Goal: Transaction & Acquisition: Purchase product/service

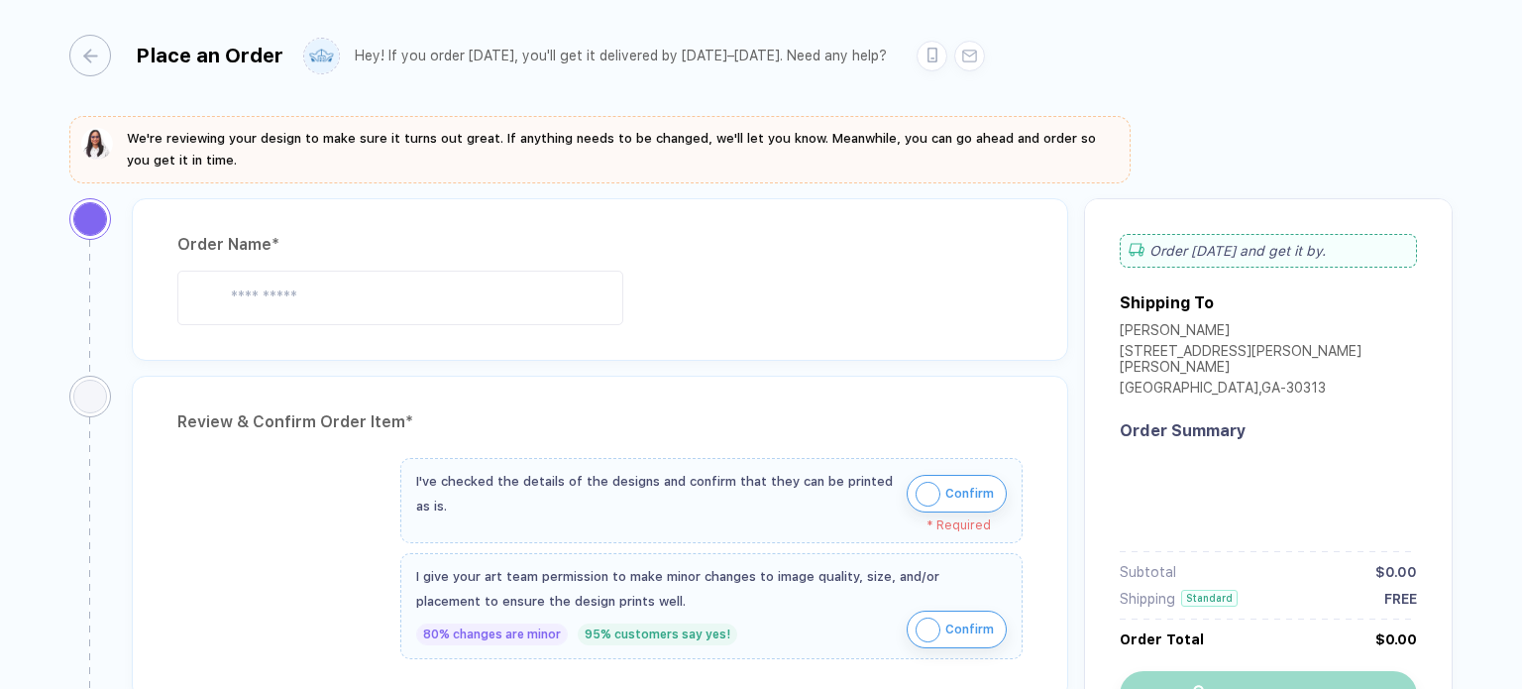
type input "**********"
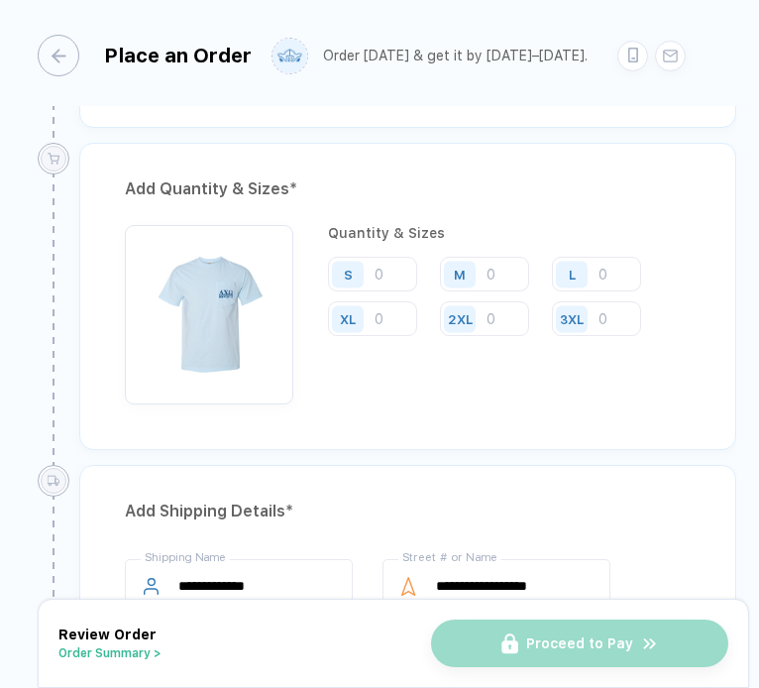
scroll to position [979, 0]
click at [387, 275] on input "number" at bounding box center [372, 275] width 89 height 35
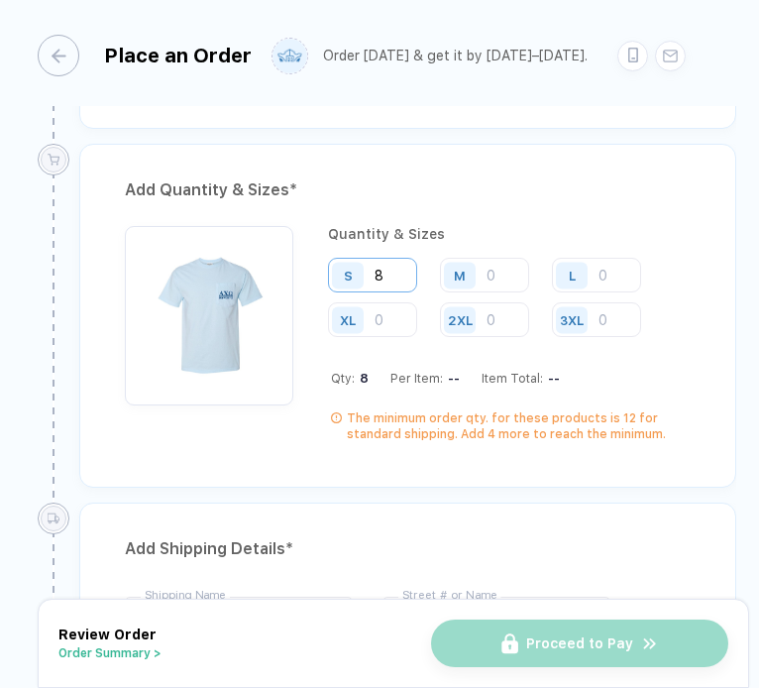
type input "8"
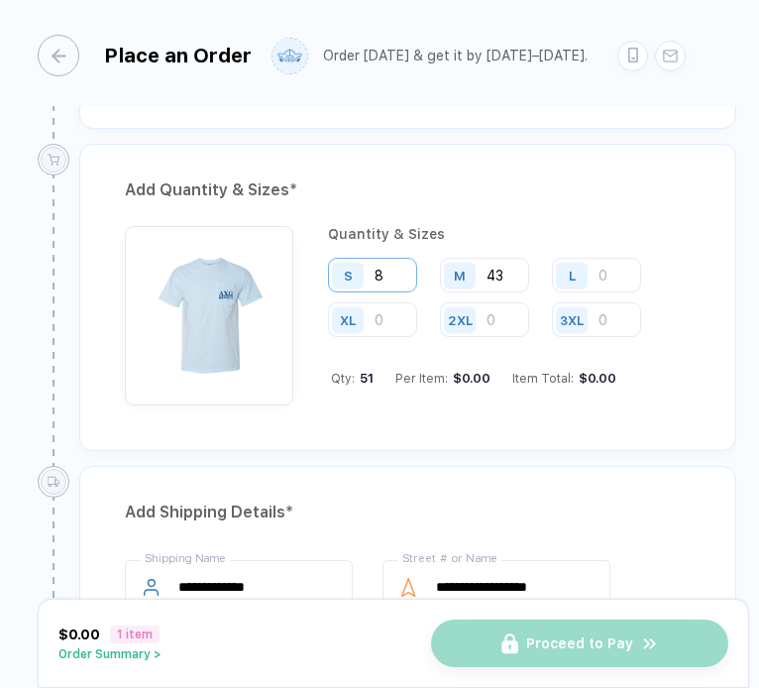
type input "43"
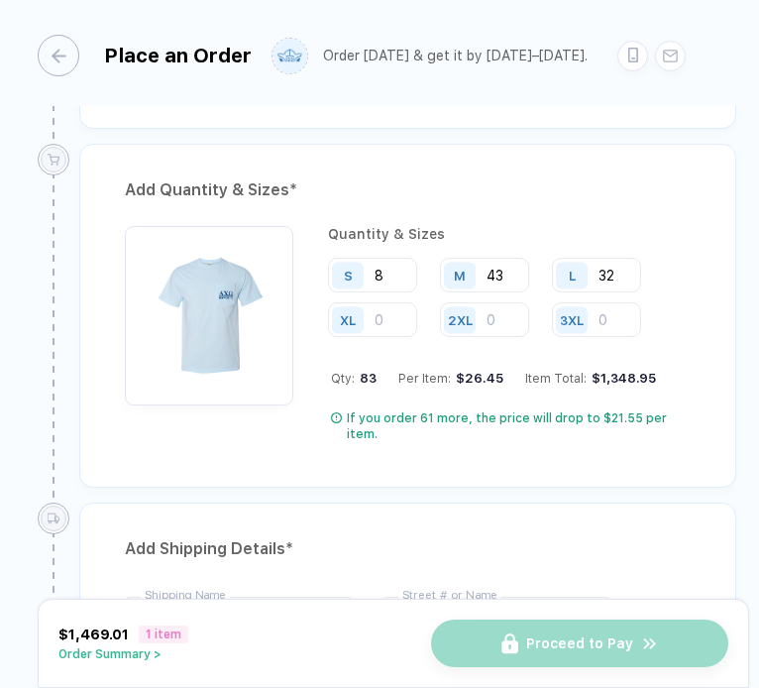
type input "32"
type input "24"
type input "2"
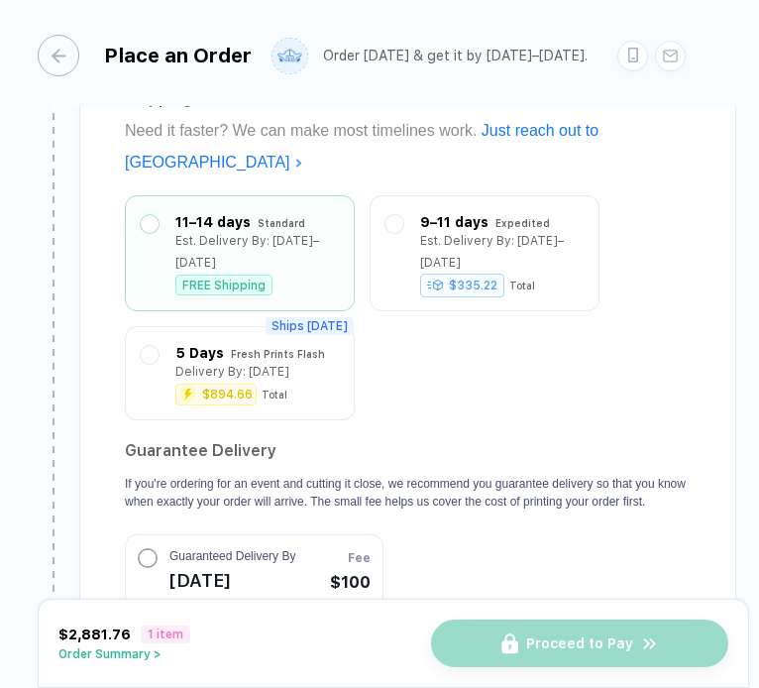
scroll to position [2069, 0]
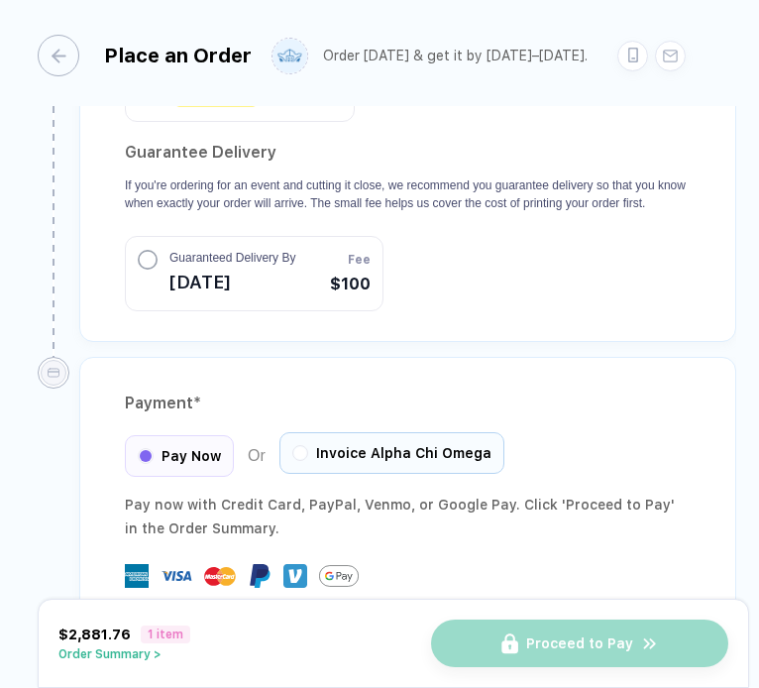
click at [291, 432] on div "Invoice Alpha Chi Omega" at bounding box center [391, 453] width 225 height 42
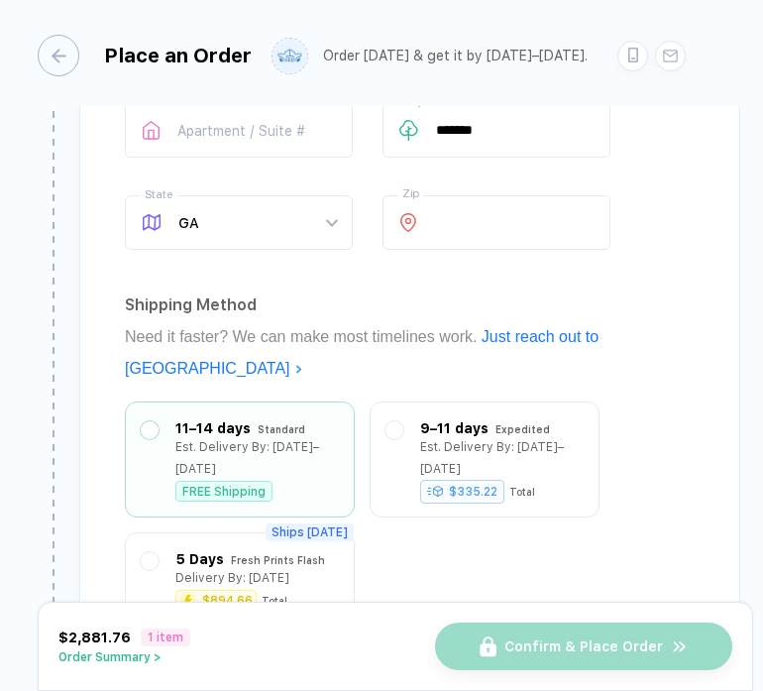
scroll to position [1586, 0]
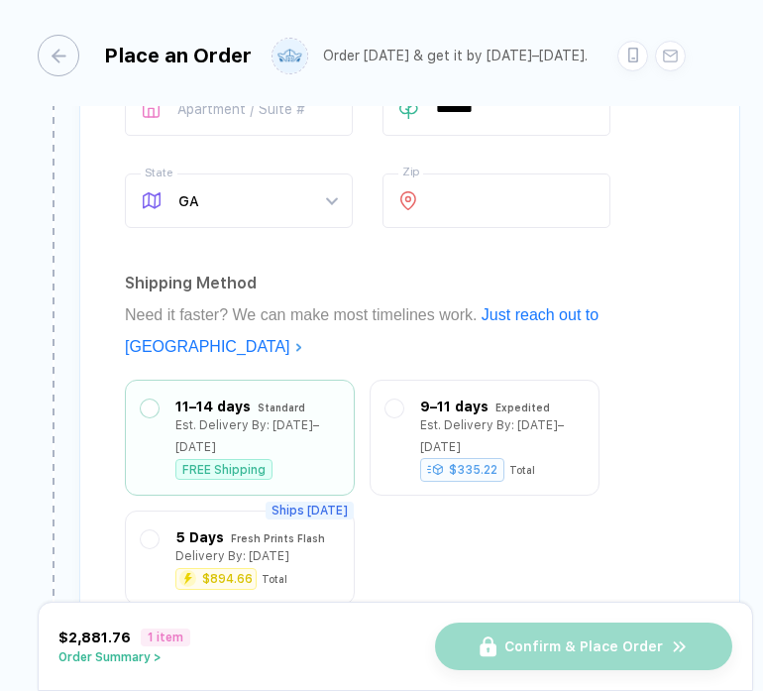
click at [461, 299] on div "Need it faster? We can make most timelines work. Just reach out to us" at bounding box center [410, 330] width 570 height 63
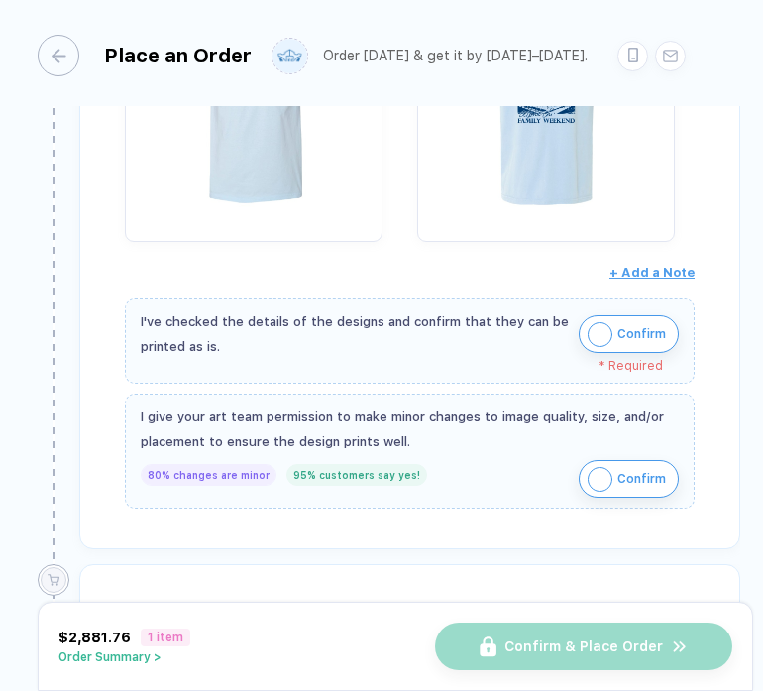
scroll to position [561, 0]
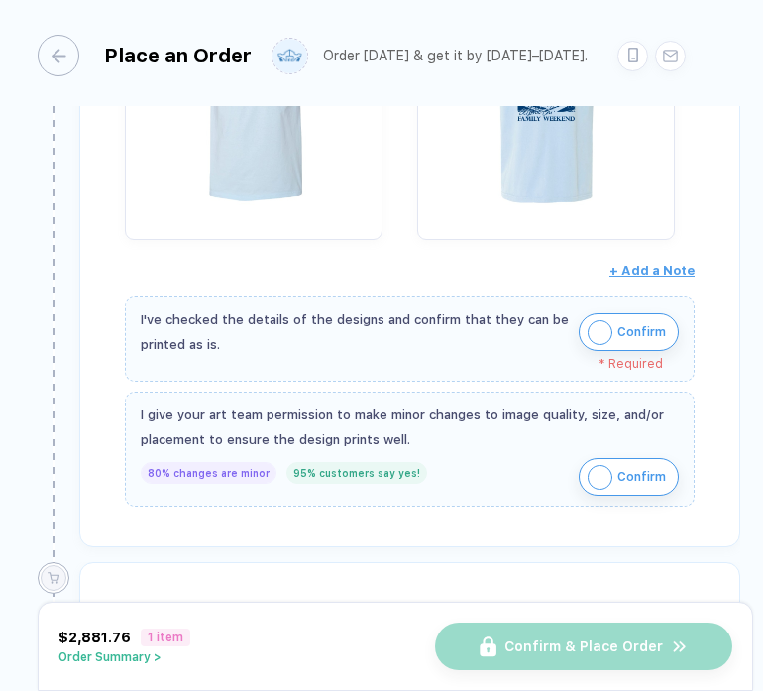
click at [593, 331] on img "button" at bounding box center [600, 332] width 25 height 25
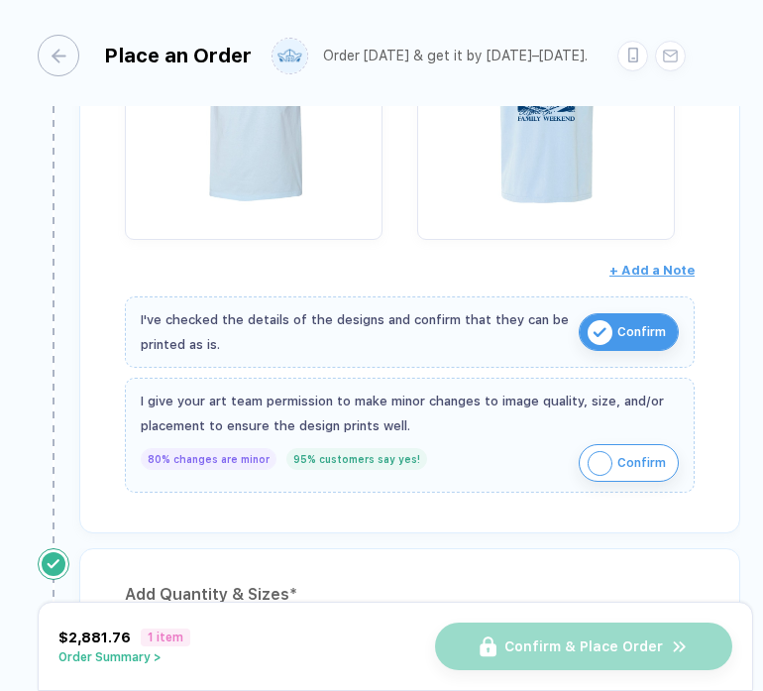
click at [600, 462] on img "button" at bounding box center [600, 463] width 25 height 25
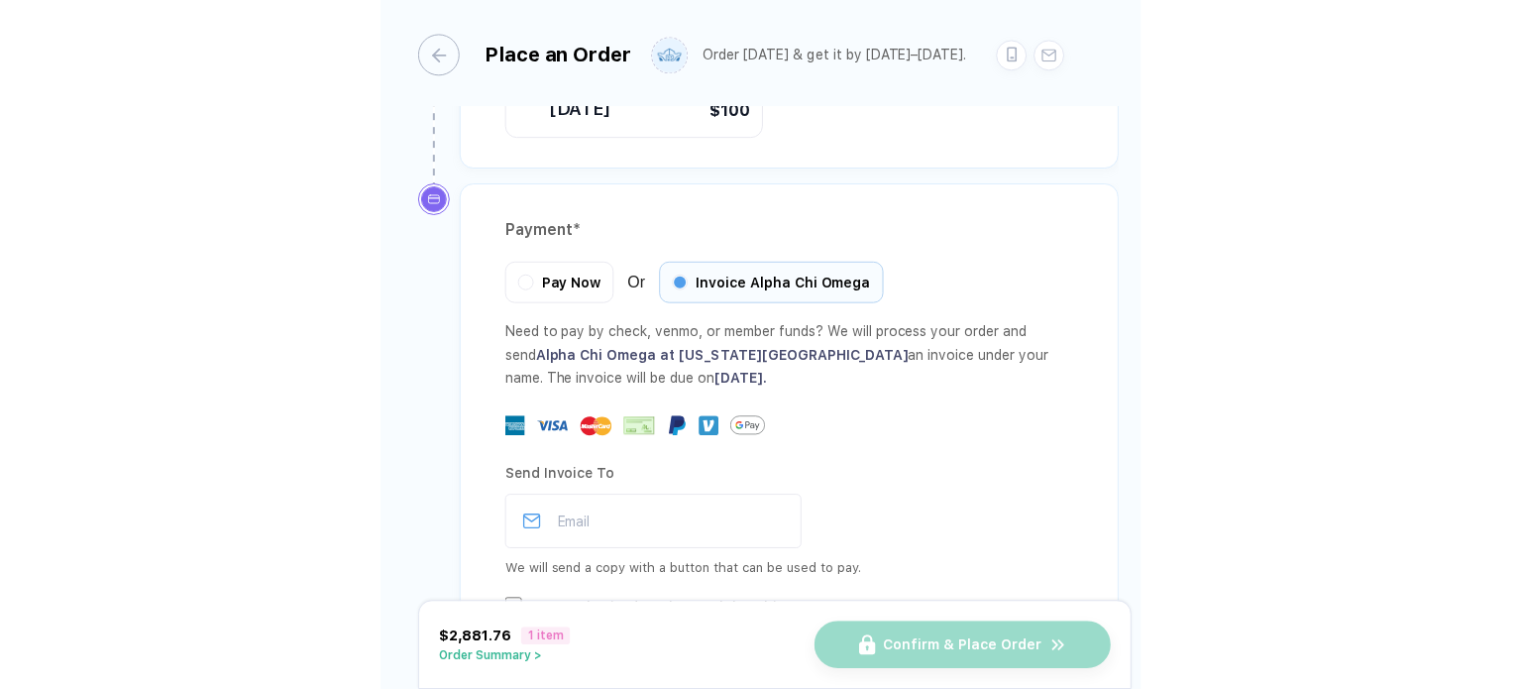
scroll to position [2253, 0]
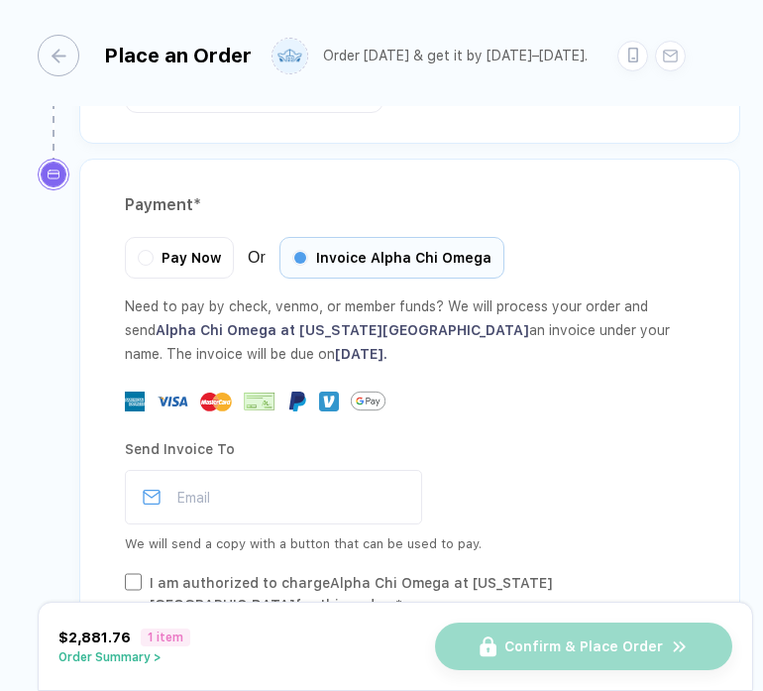
click at [126, 661] on button "Order Summary >" at bounding box center [124, 657] width 132 height 14
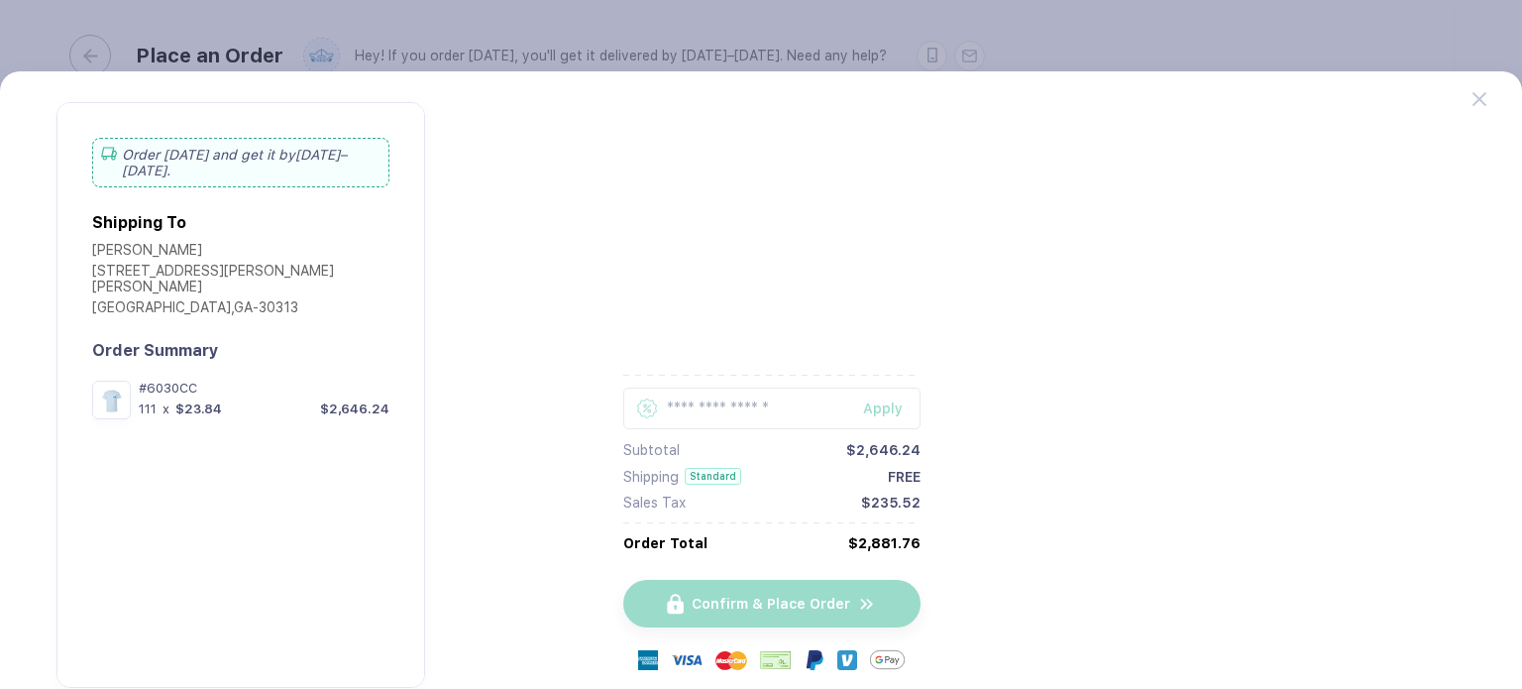
scroll to position [1955, 0]
click at [1470, 101] on div "Order [DATE] and get it by [DATE]–[DATE] . Shipping To [PERSON_NAME] [STREET_AD…" at bounding box center [761, 379] width 1522 height 617
click at [1486, 98] on div at bounding box center [1496, 89] width 49 height 34
click at [1476, 100] on icon at bounding box center [1479, 99] width 14 height 14
